Goal: Information Seeking & Learning: Find specific fact

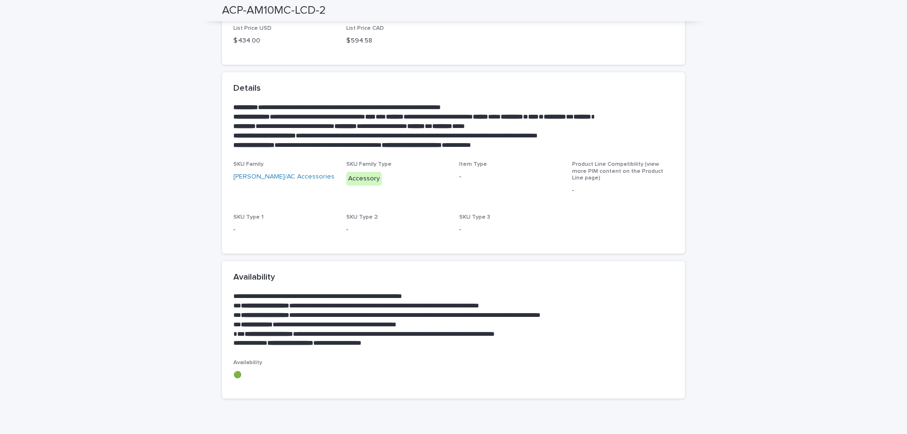
scroll to position [47, 0]
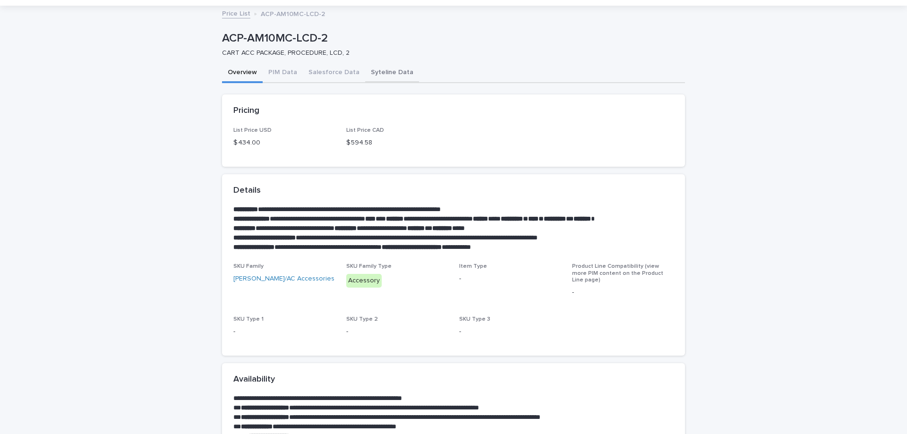
click at [365, 70] on button "Syteline Data" at bounding box center [392, 73] width 54 height 20
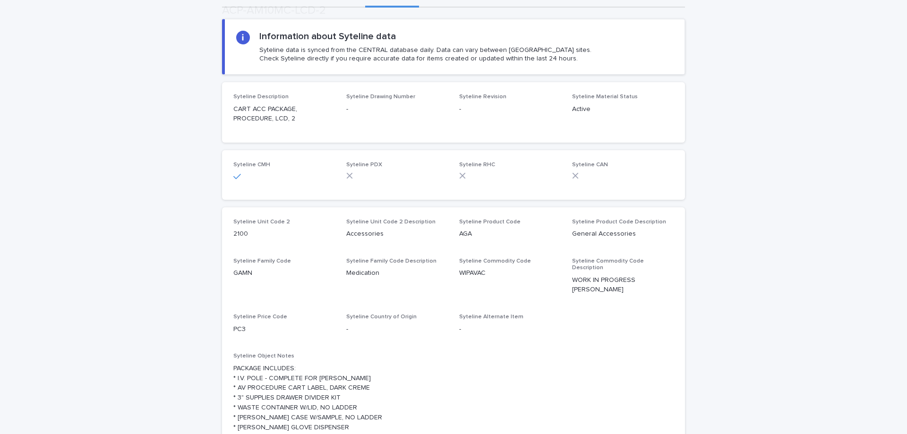
scroll to position [214, 0]
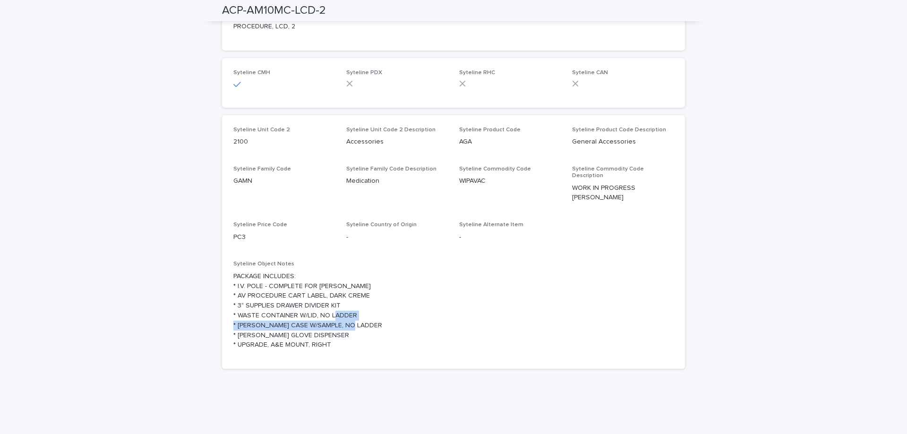
drag, startPoint x: 386, startPoint y: 313, endPoint x: 236, endPoint y: 307, distance: 150.3
click at [234, 308] on p "PACKAGE INCLUDES: * I.V. POLE - COMPLETE FOR [PERSON_NAME] * AV PROCEDURE CART …" at bounding box center [453, 311] width 440 height 78
copy p "[PERSON_NAME] CASE W/SAMPLE, NO LADDER"
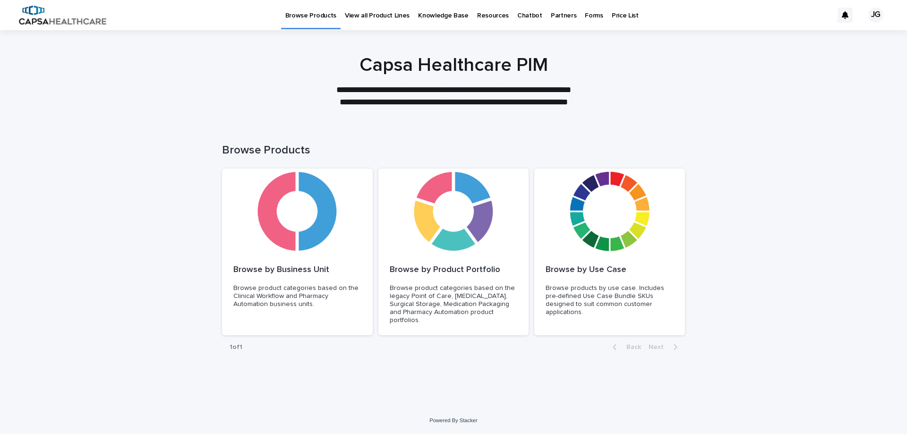
click at [363, 17] on p "View all Product Lines" at bounding box center [377, 10] width 65 height 20
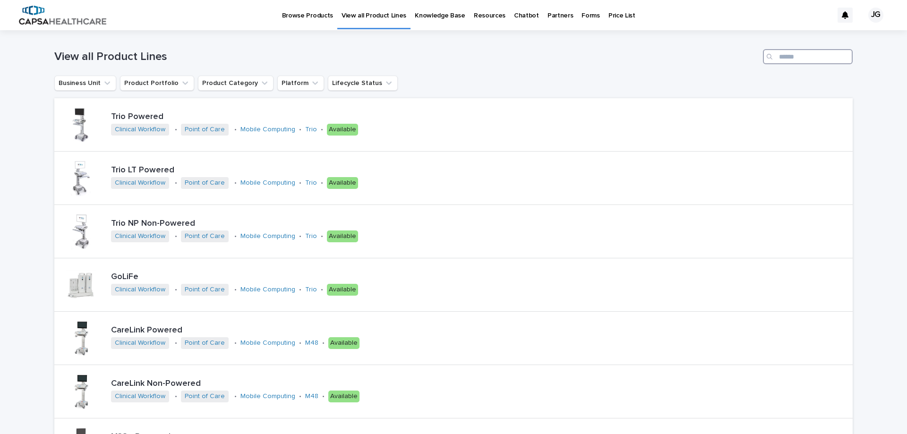
click at [794, 55] on input "Search" at bounding box center [808, 56] width 90 height 15
paste input "**********"
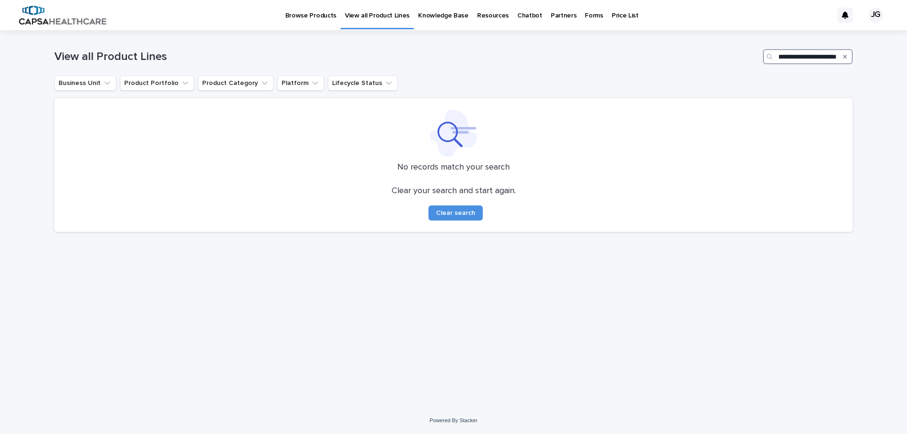
type input "**********"
click at [612, 15] on p "Price List" at bounding box center [625, 10] width 27 height 20
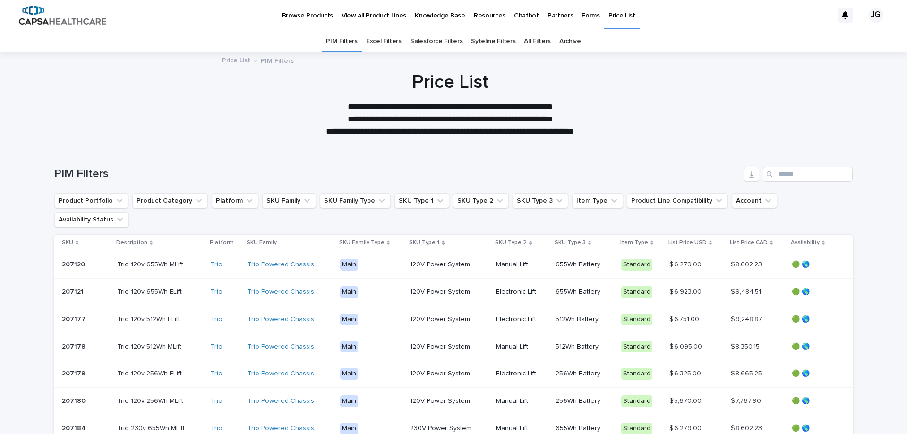
click at [304, 12] on p "Browse Products" at bounding box center [307, 10] width 51 height 20
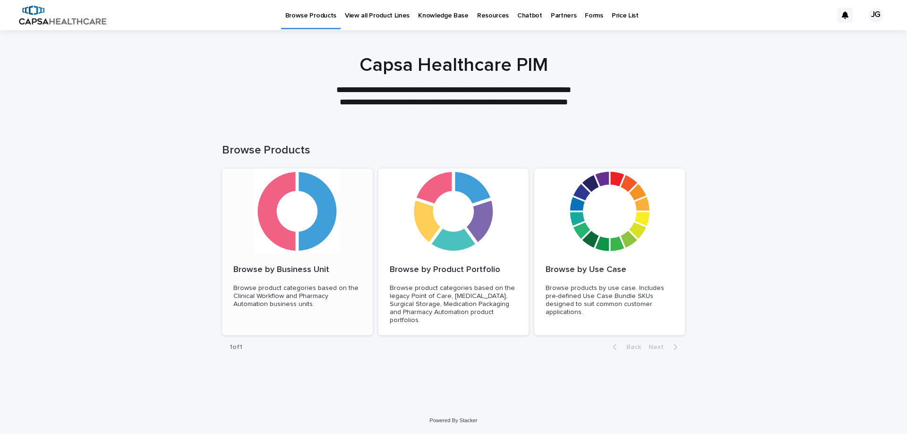
click at [337, 216] on div at bounding box center [297, 211] width 151 height 85
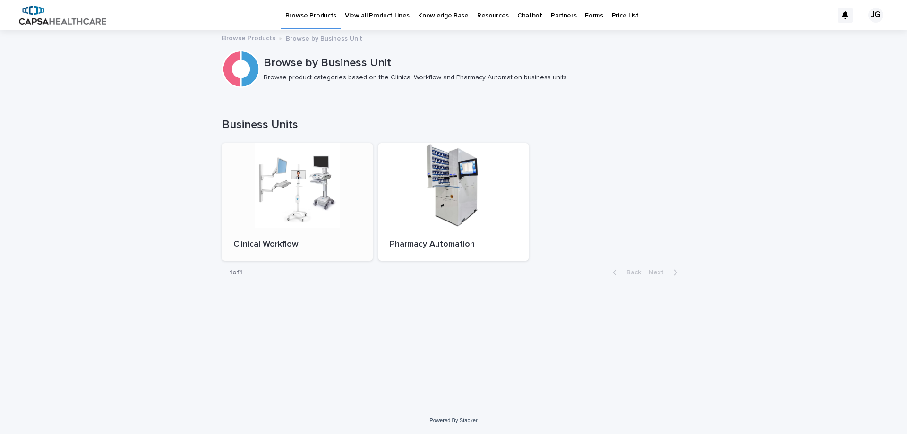
click at [291, 202] on div at bounding box center [297, 185] width 151 height 85
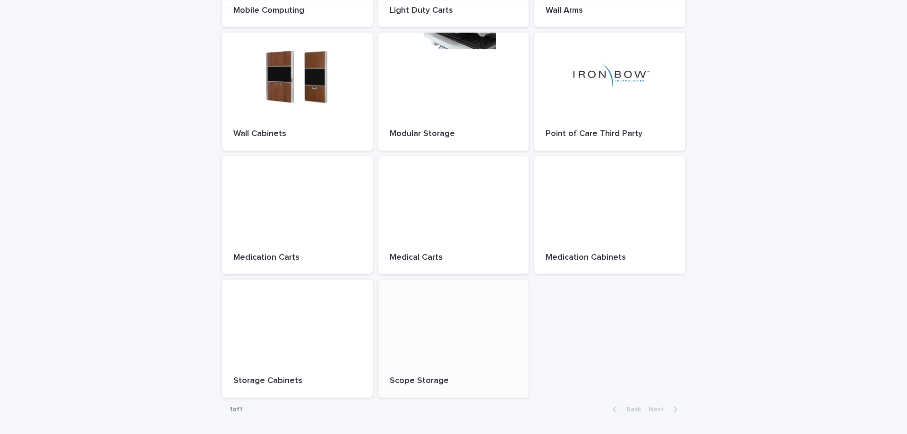
scroll to position [236, 0]
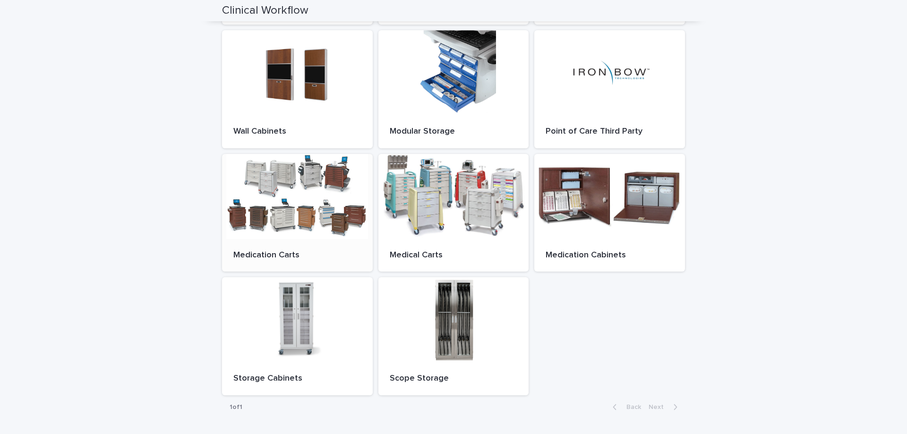
click at [305, 207] on div at bounding box center [297, 196] width 151 height 85
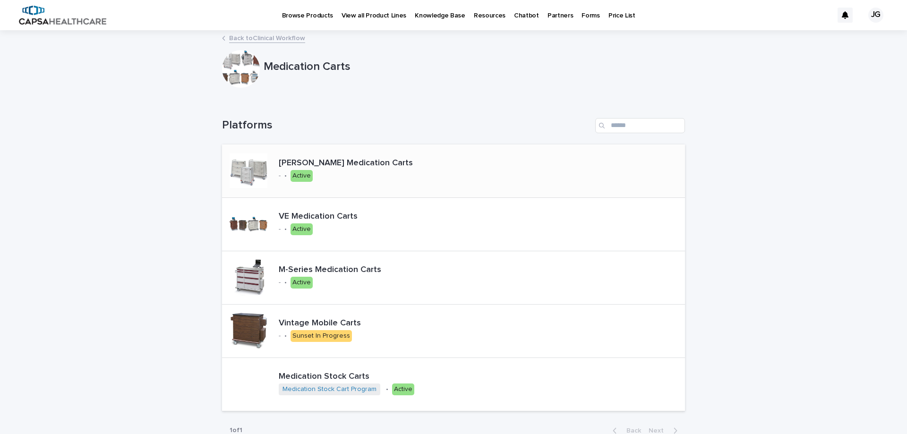
click at [316, 164] on p "Avalo Medication Carts" at bounding box center [363, 163] width 168 height 10
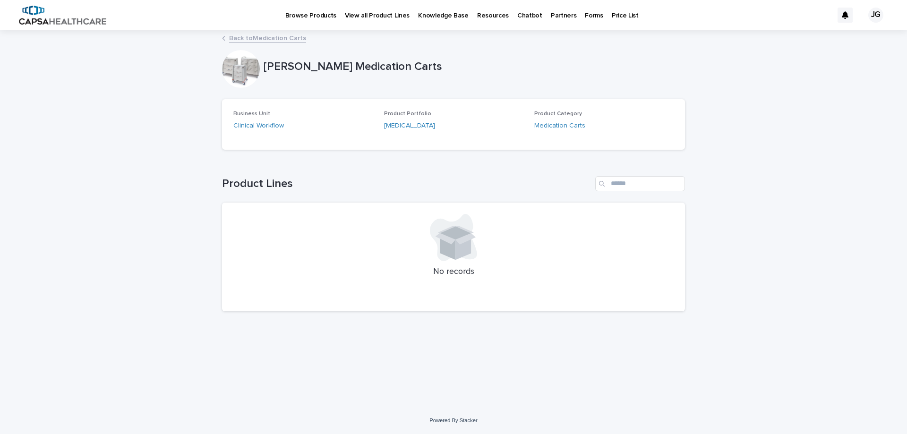
click at [612, 15] on p "Price List" at bounding box center [625, 10] width 27 height 20
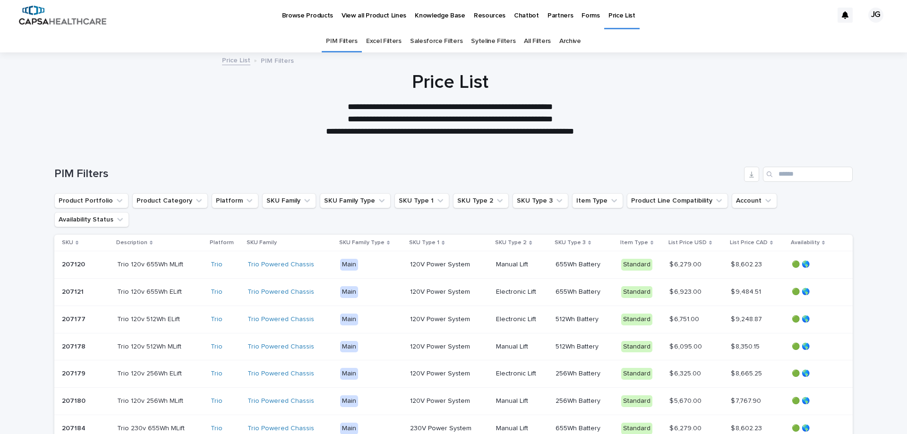
click at [769, 175] on div "Search" at bounding box center [770, 174] width 15 height 15
click at [795, 173] on input "Search" at bounding box center [808, 174] width 90 height 15
paste input "**********"
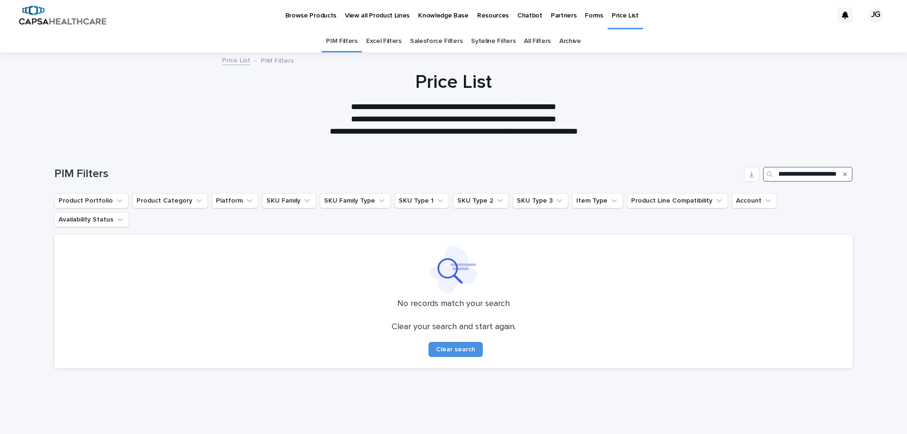
type input "**********"
click at [394, 38] on link "Excel Filters" at bounding box center [383, 41] width 35 height 22
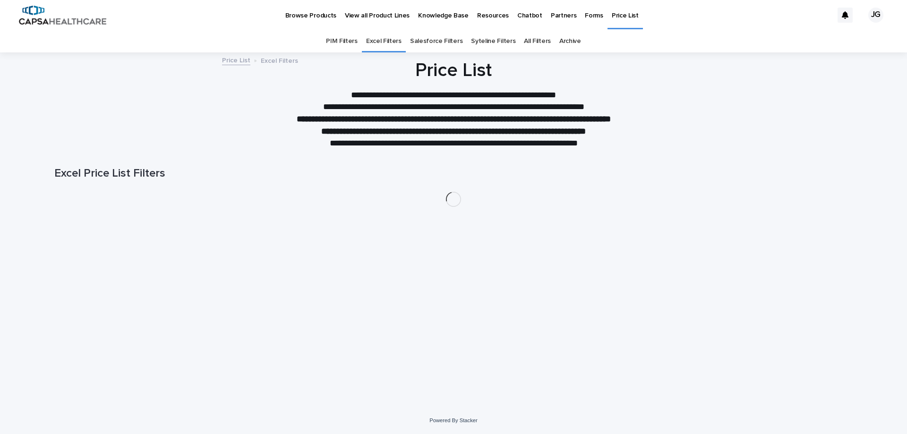
click at [441, 42] on link "Salesforce Filters" at bounding box center [436, 41] width 52 height 22
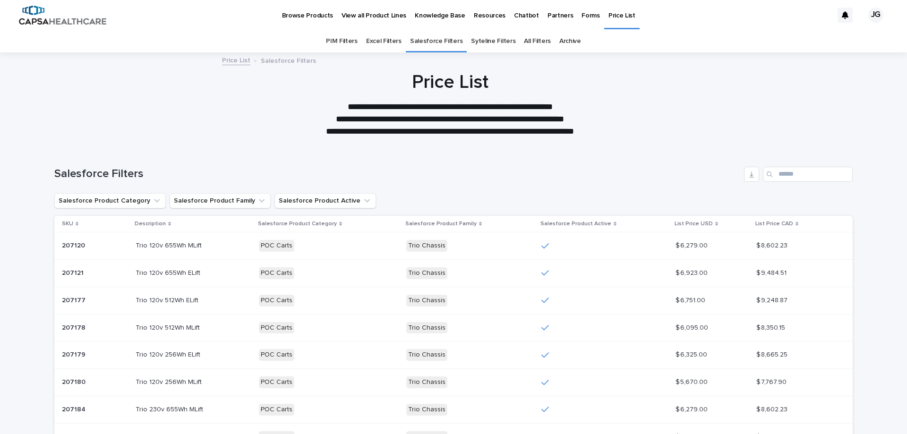
click at [582, 18] on p "Forms" at bounding box center [591, 10] width 18 height 20
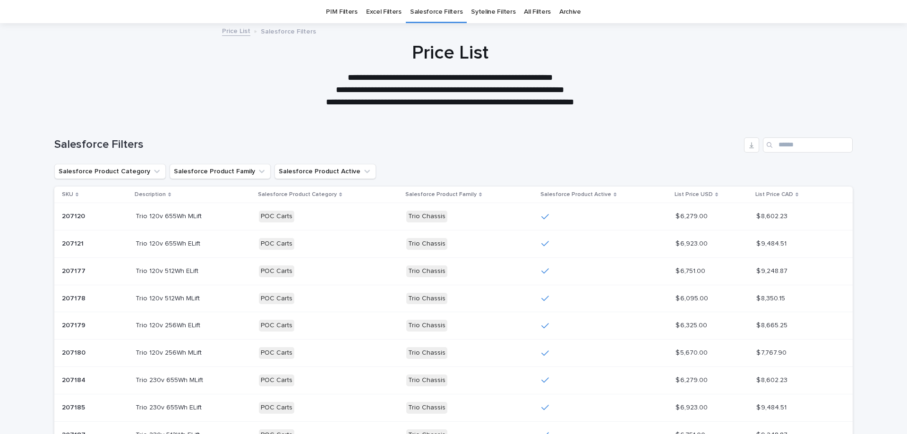
scroll to position [30, 0]
click at [805, 149] on input "Search" at bounding box center [808, 144] width 90 height 15
paste input "**********"
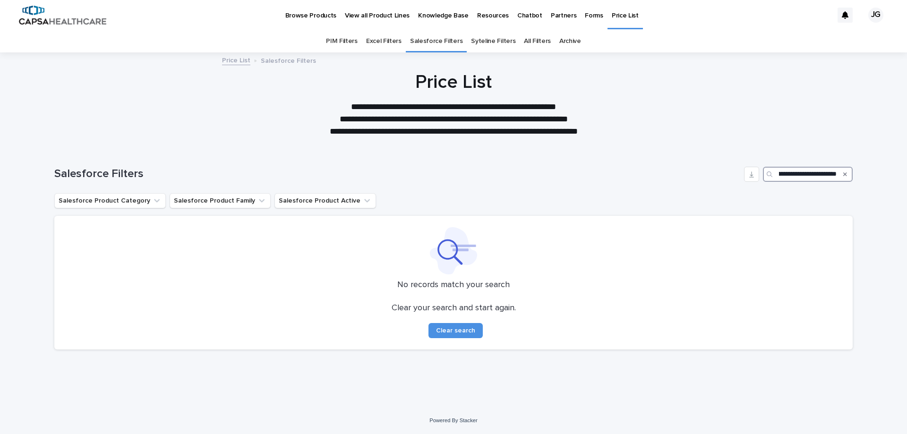
scroll to position [0, 34]
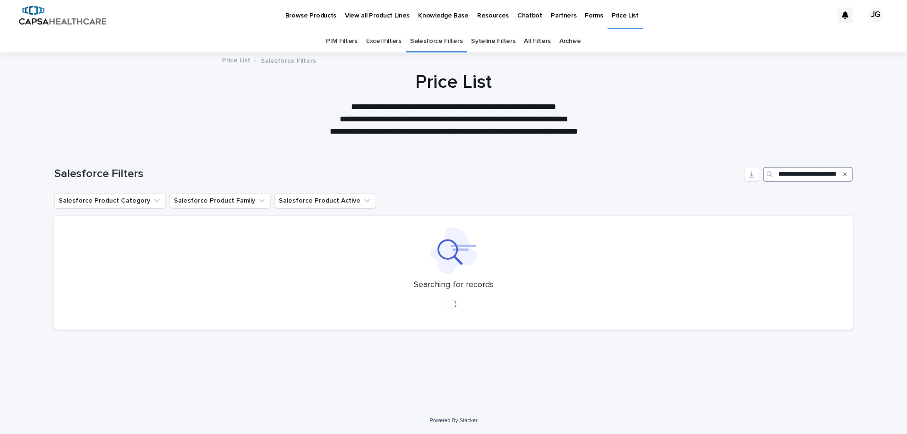
scroll to position [0, 35]
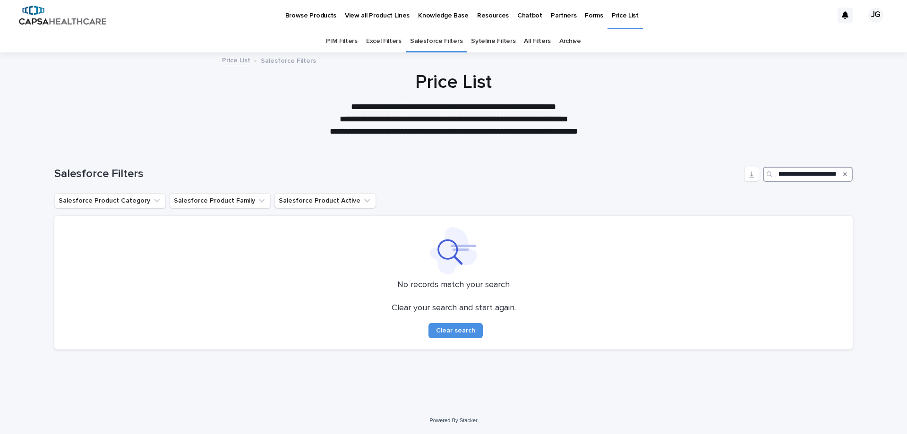
scroll to position [0, 37]
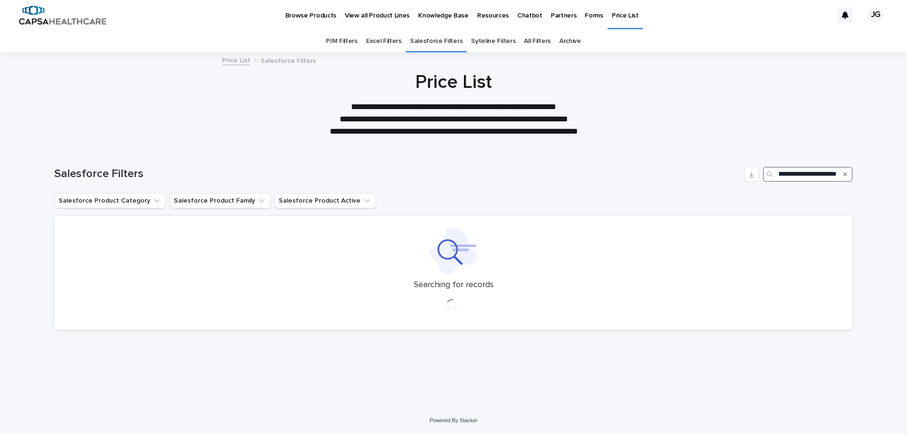
type input "**********"
